Goal: Transaction & Acquisition: Purchase product/service

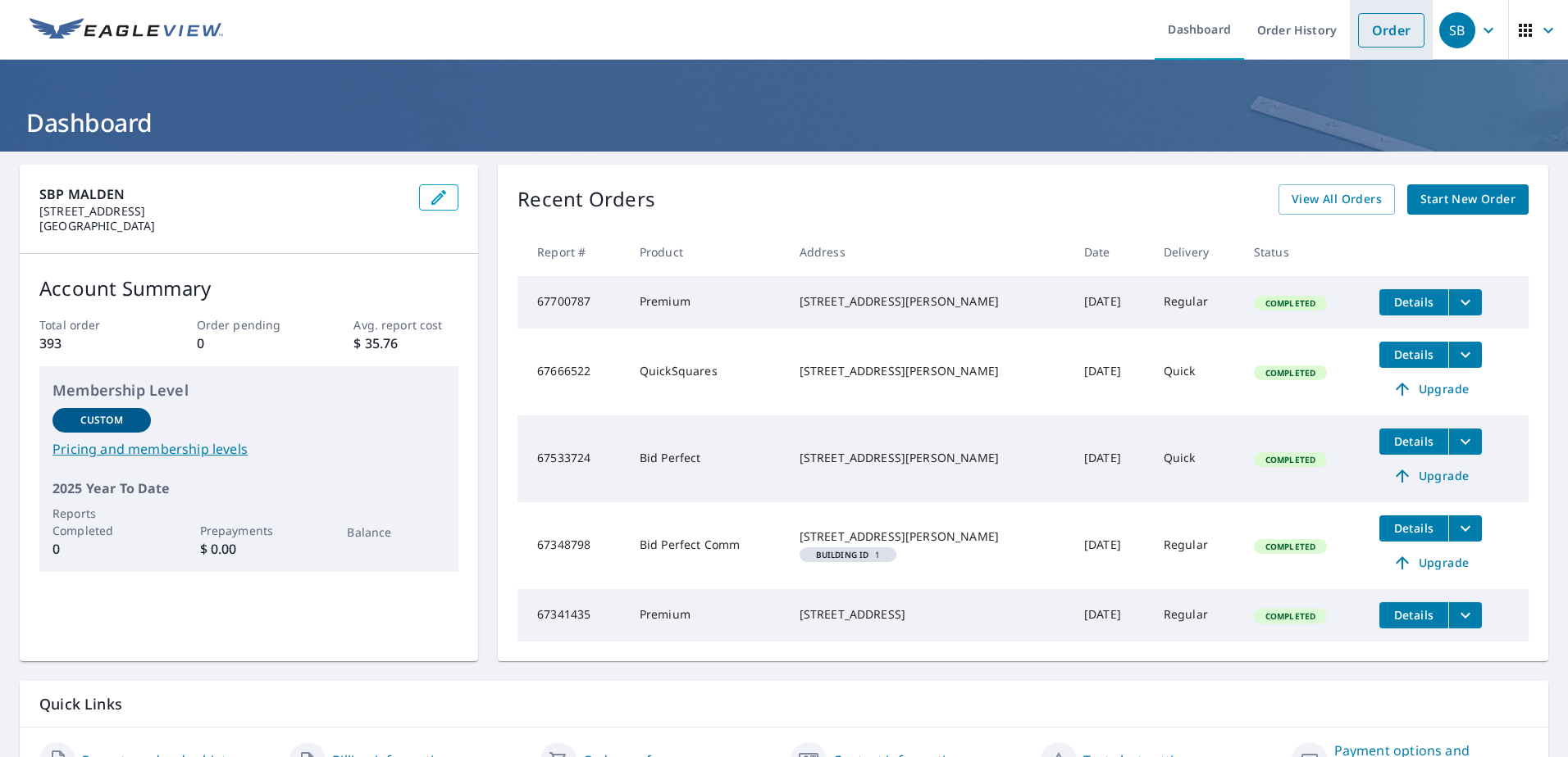
click at [1371, 32] on link "Order" at bounding box center [1390, 30] width 66 height 34
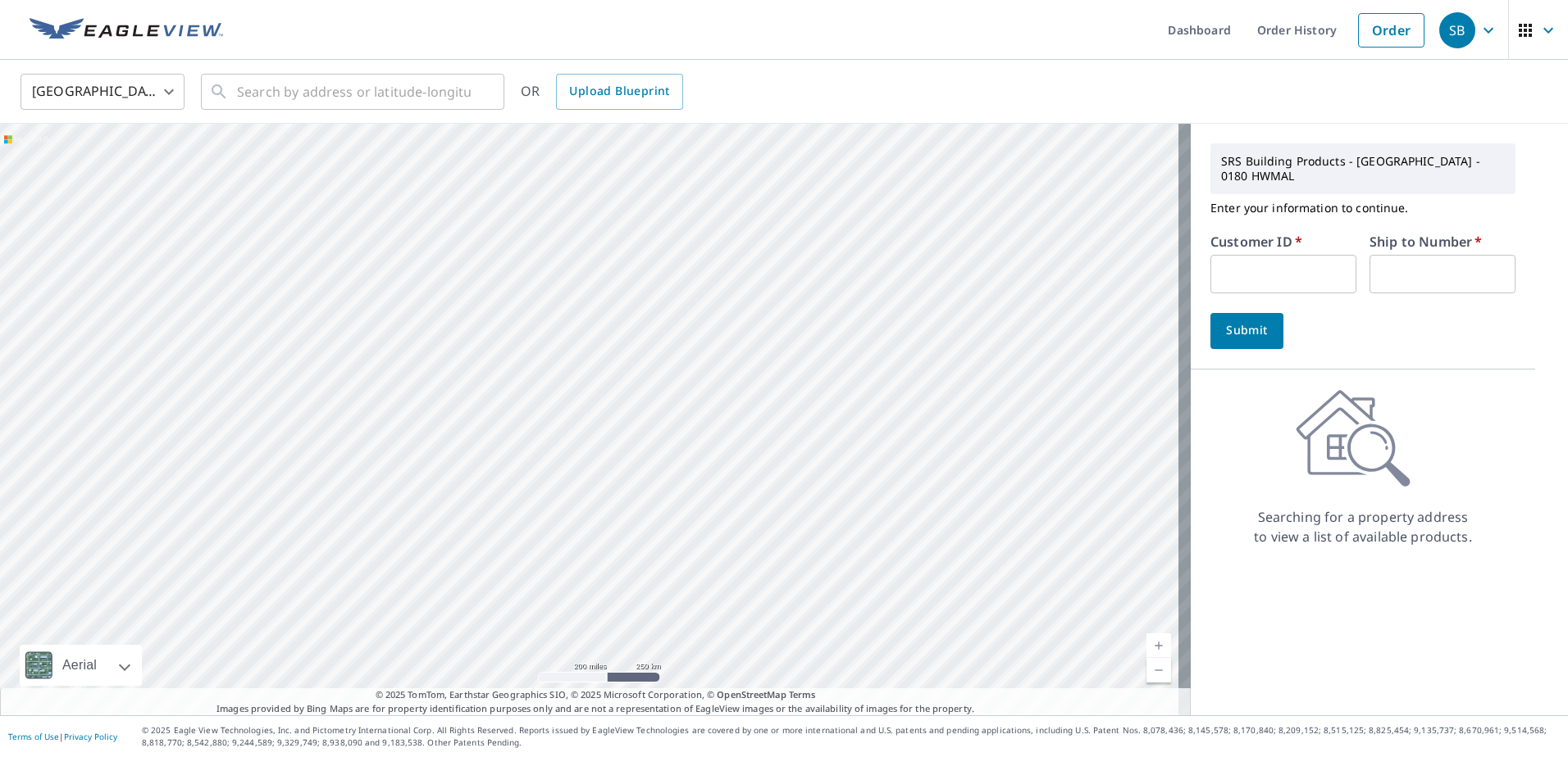
click at [1303, 256] on input "text" at bounding box center [1284, 274] width 146 height 38
click at [1269, 256] on input "text" at bounding box center [1284, 274] width 146 height 38
type input "led186"
click at [1394, 256] on input "text" at bounding box center [1443, 274] width 146 height 38
type input "1"
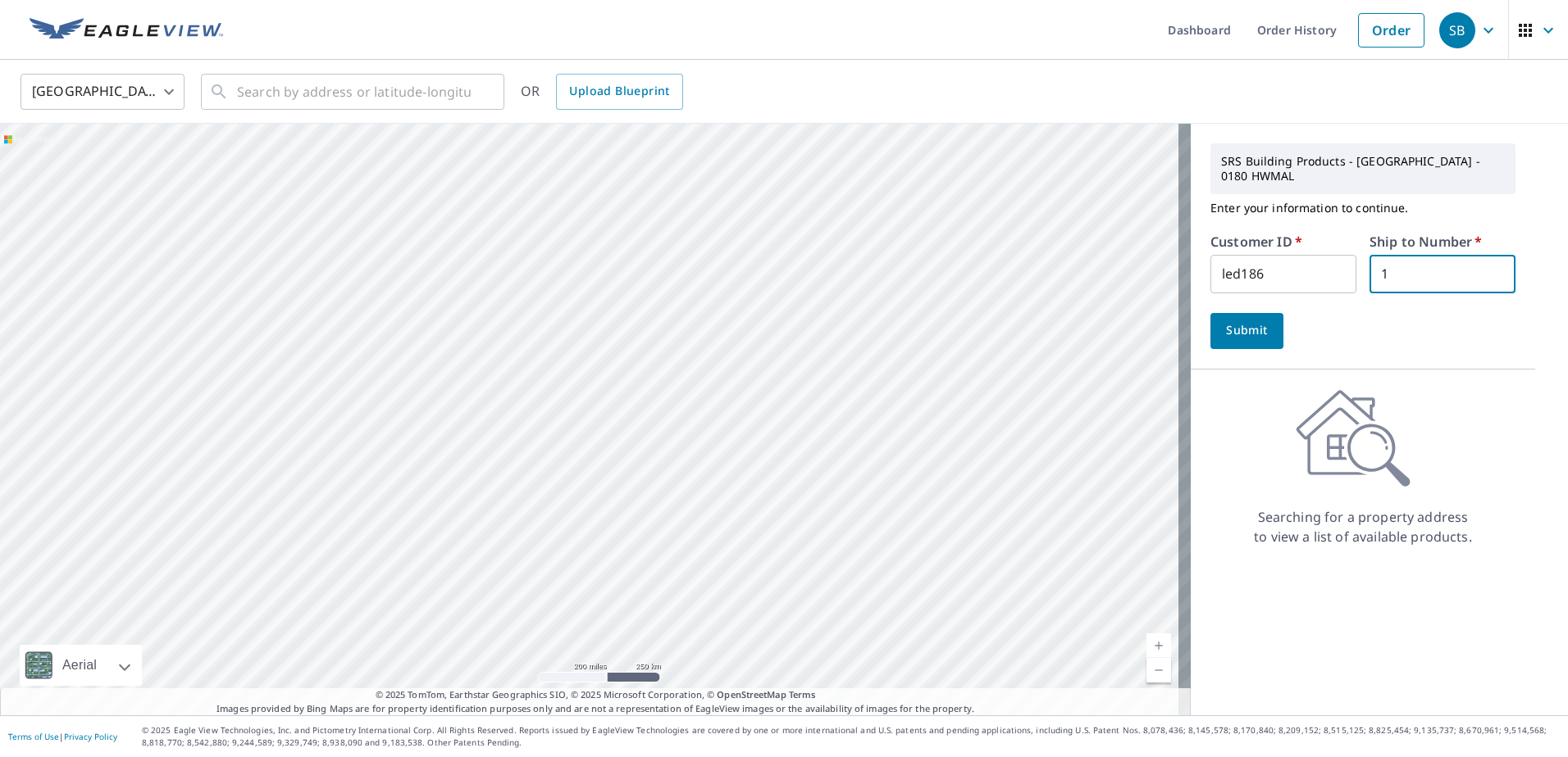
click at [1224, 320] on span "Submit" at bounding box center [1247, 330] width 46 height 21
